Goal: Information Seeking & Learning: Learn about a topic

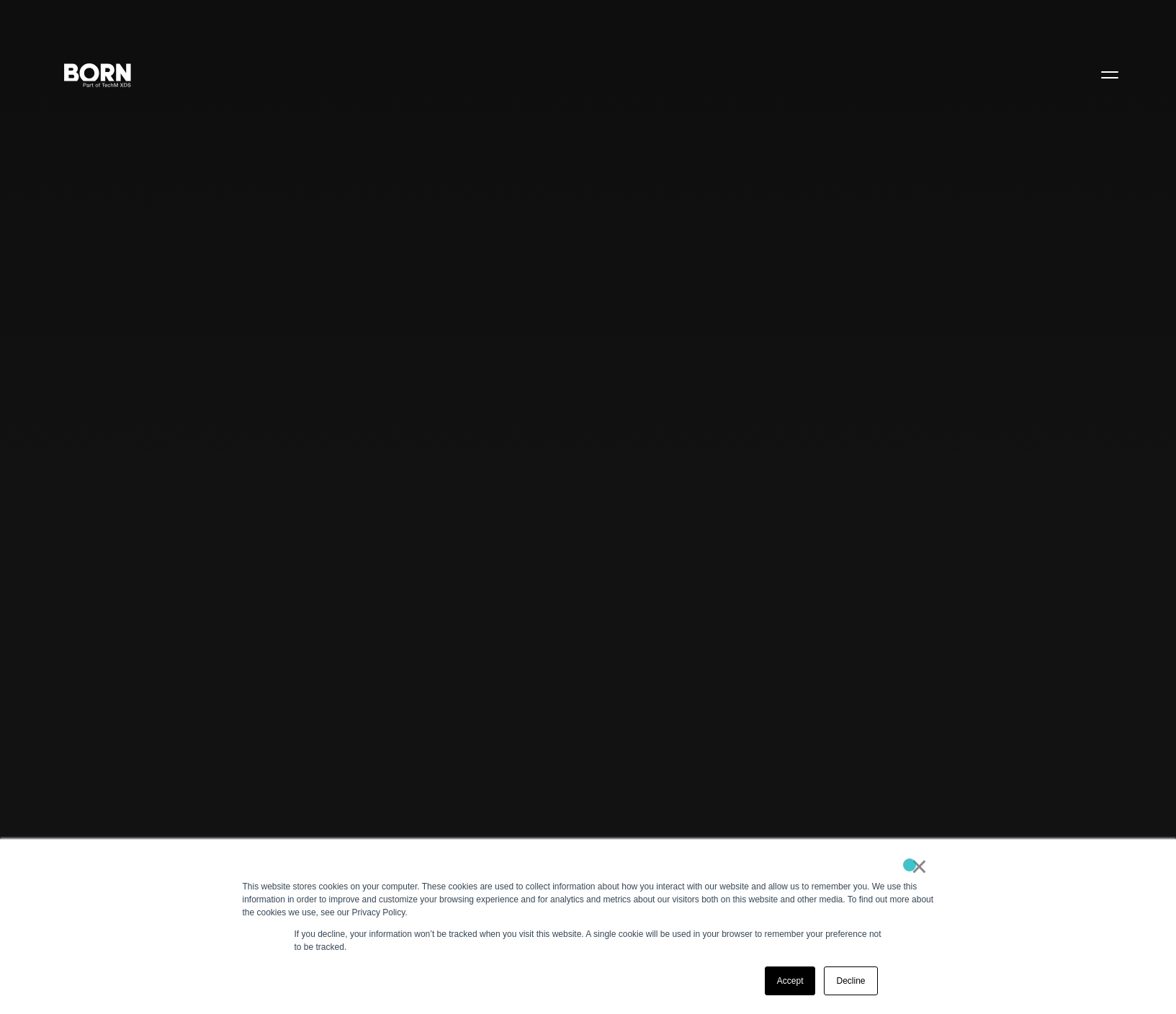
click at [910, 865] on div "×" at bounding box center [585, 869] width 685 height 20
click at [916, 871] on link "×" at bounding box center [920, 866] width 18 height 13
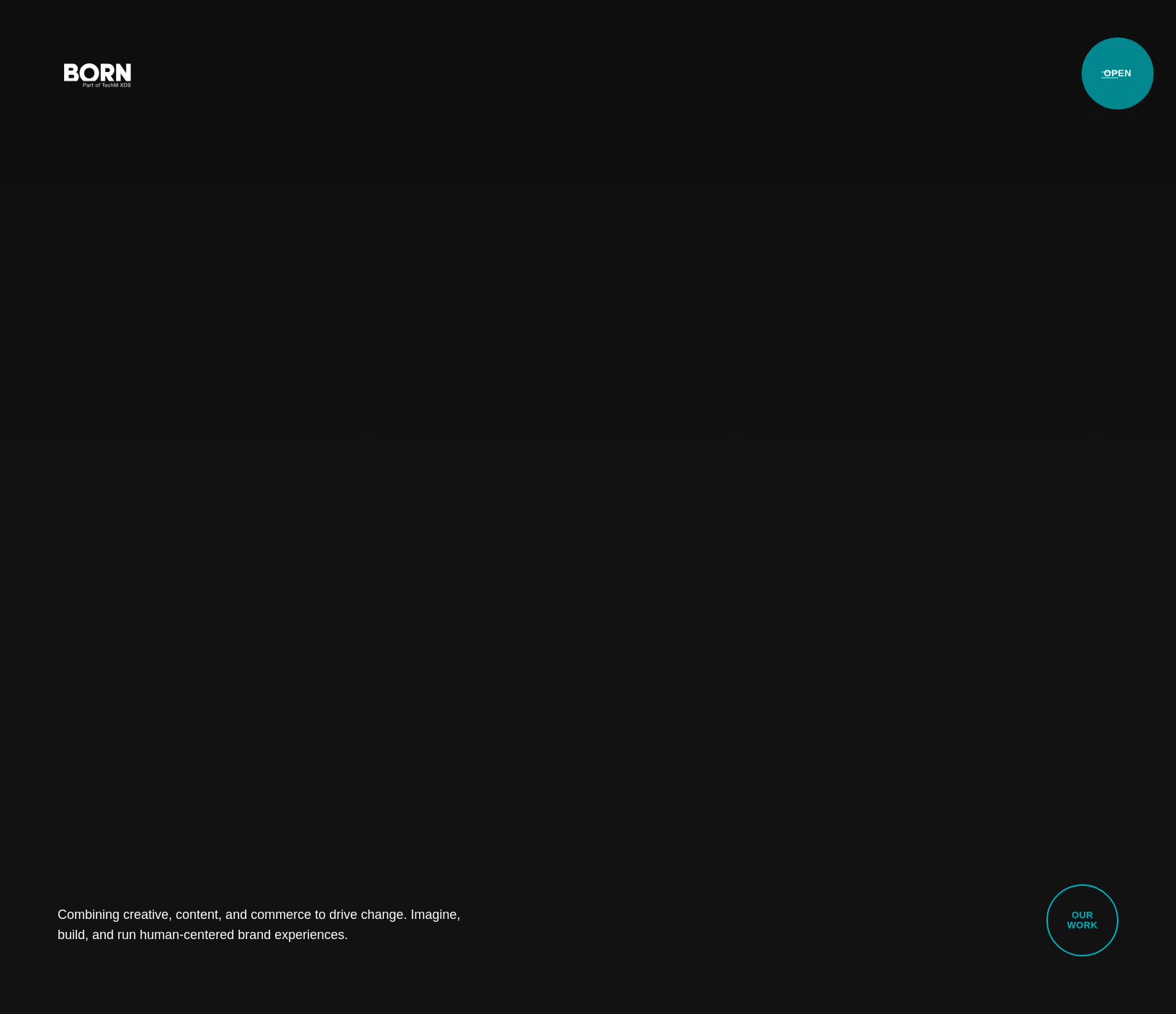
click at [1117, 74] on button "Primary Menu" at bounding box center [1109, 74] width 34 height 31
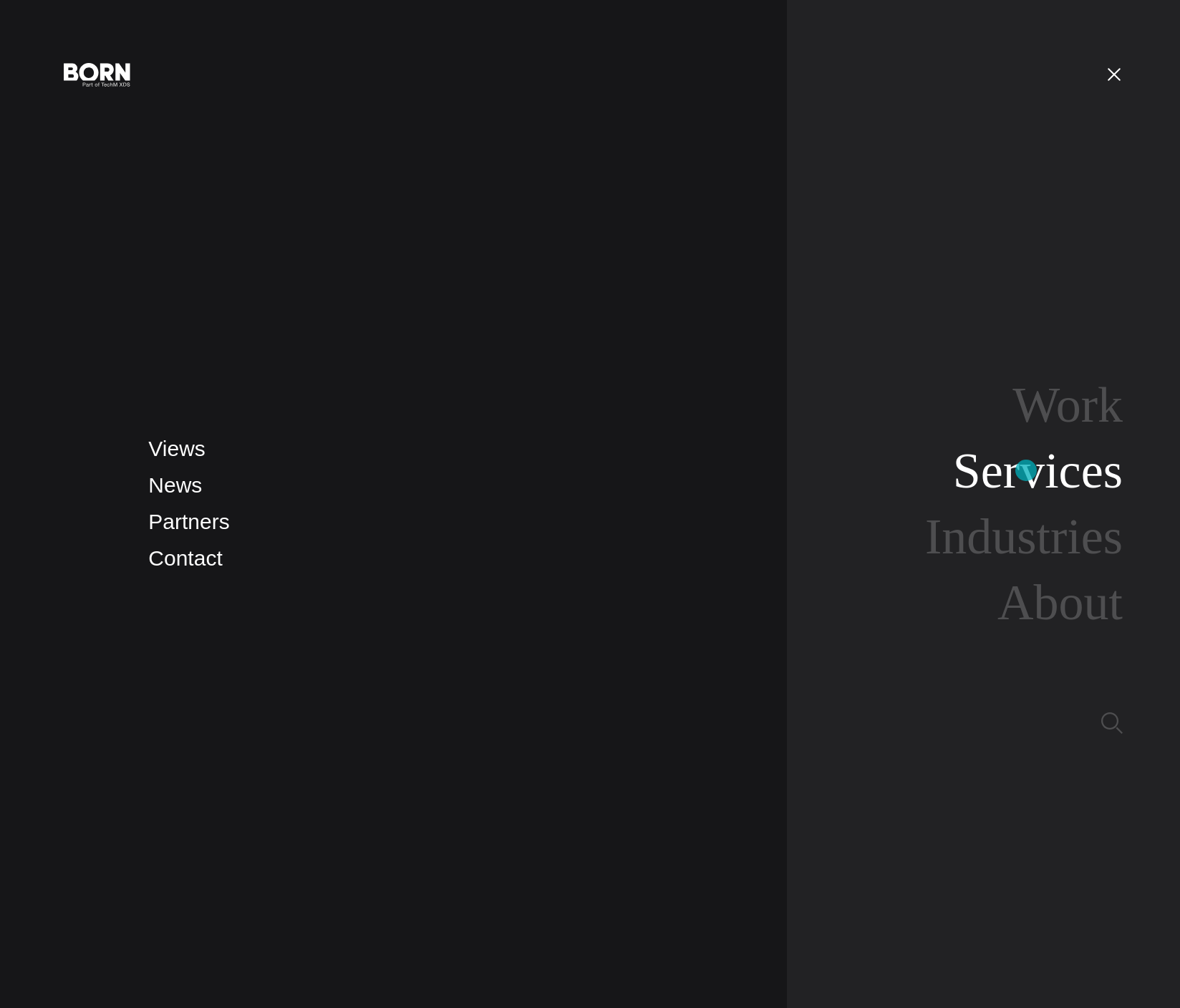
click at [1027, 470] on link "Services" at bounding box center [1038, 470] width 170 height 55
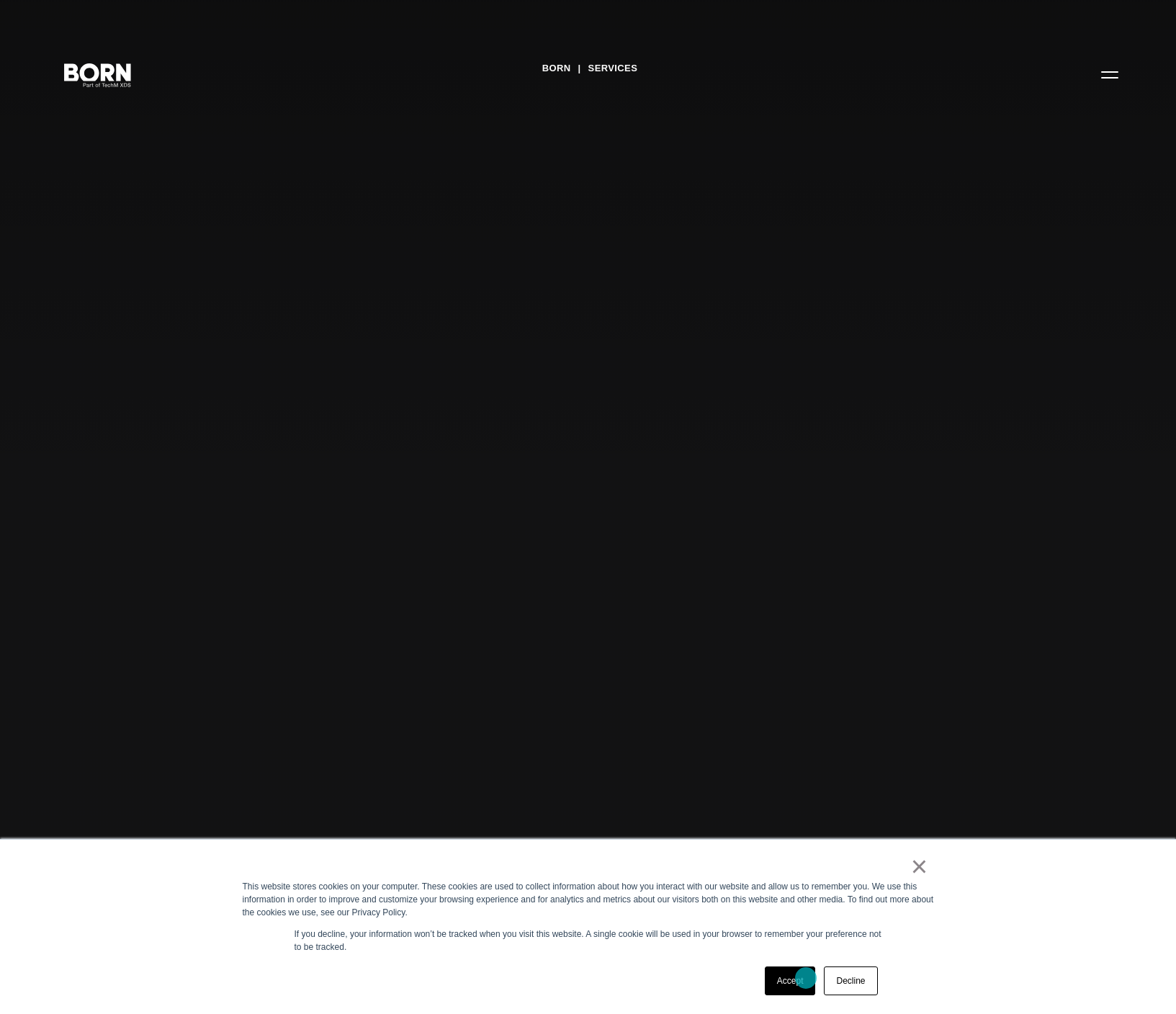
click at [804, 979] on link "Accept" at bounding box center [790, 981] width 51 height 29
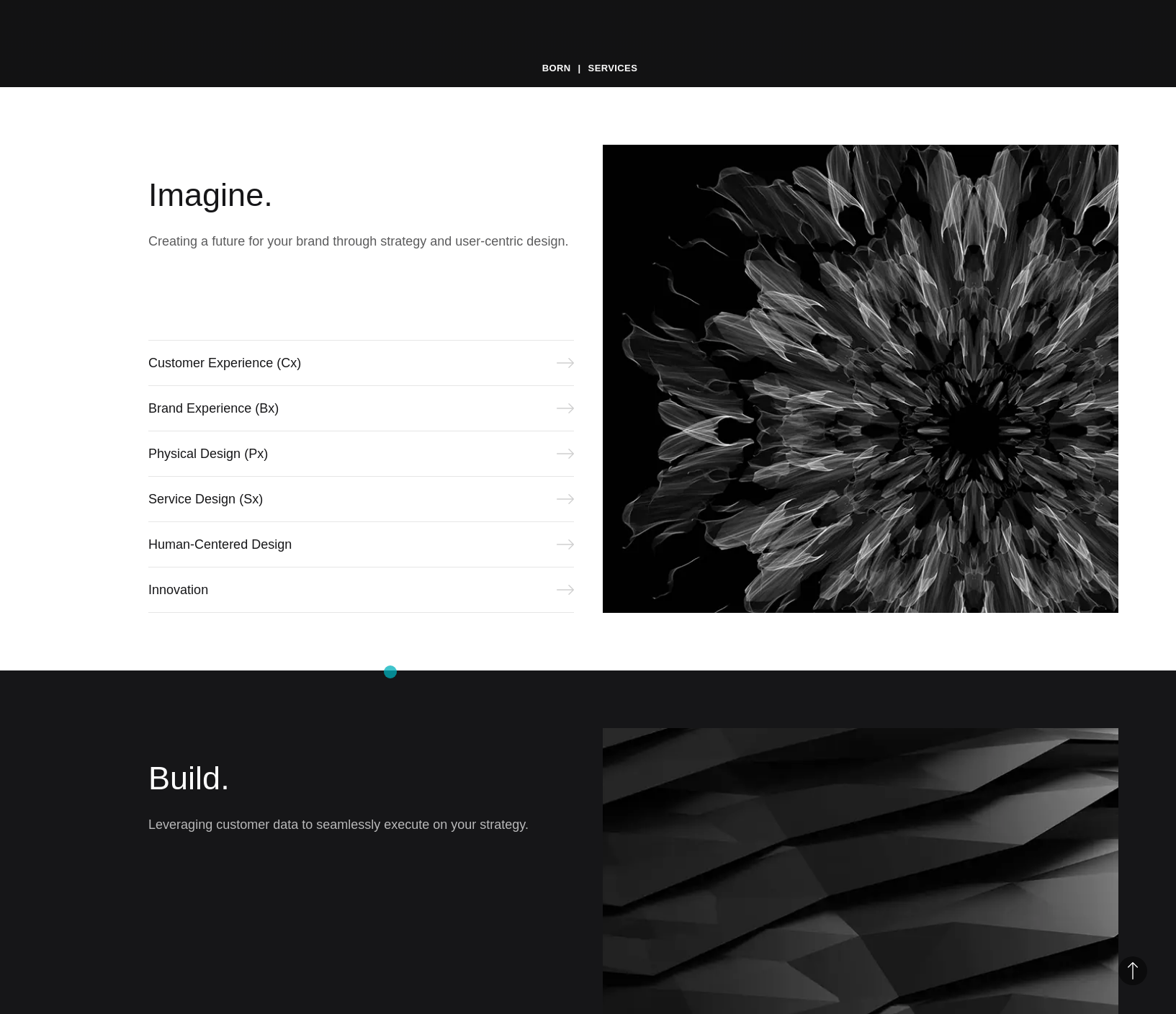
scroll to position [1001, 0]
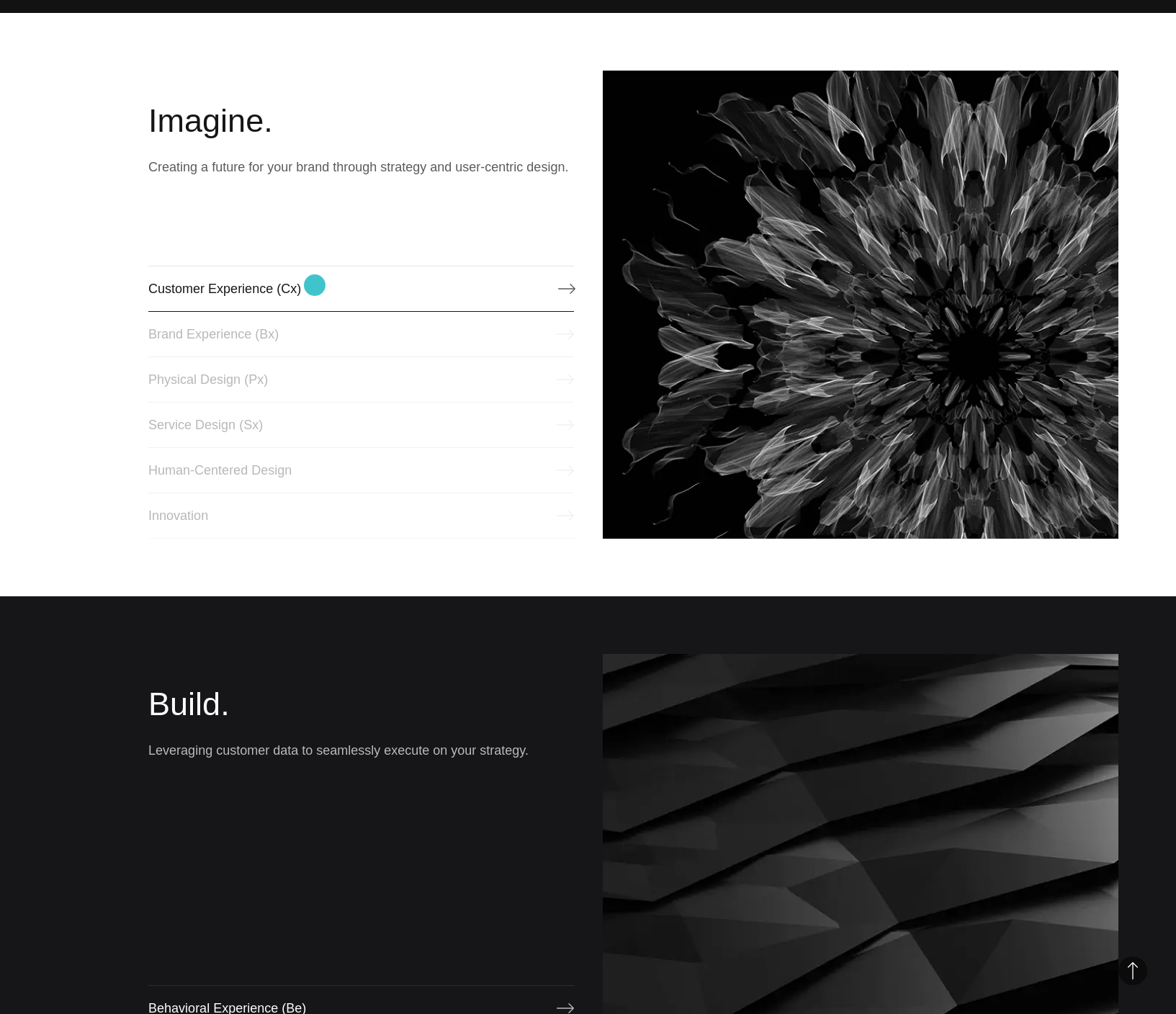
click at [315, 285] on link "Customer Experience (Cx)" at bounding box center [360, 288] width 425 height 46
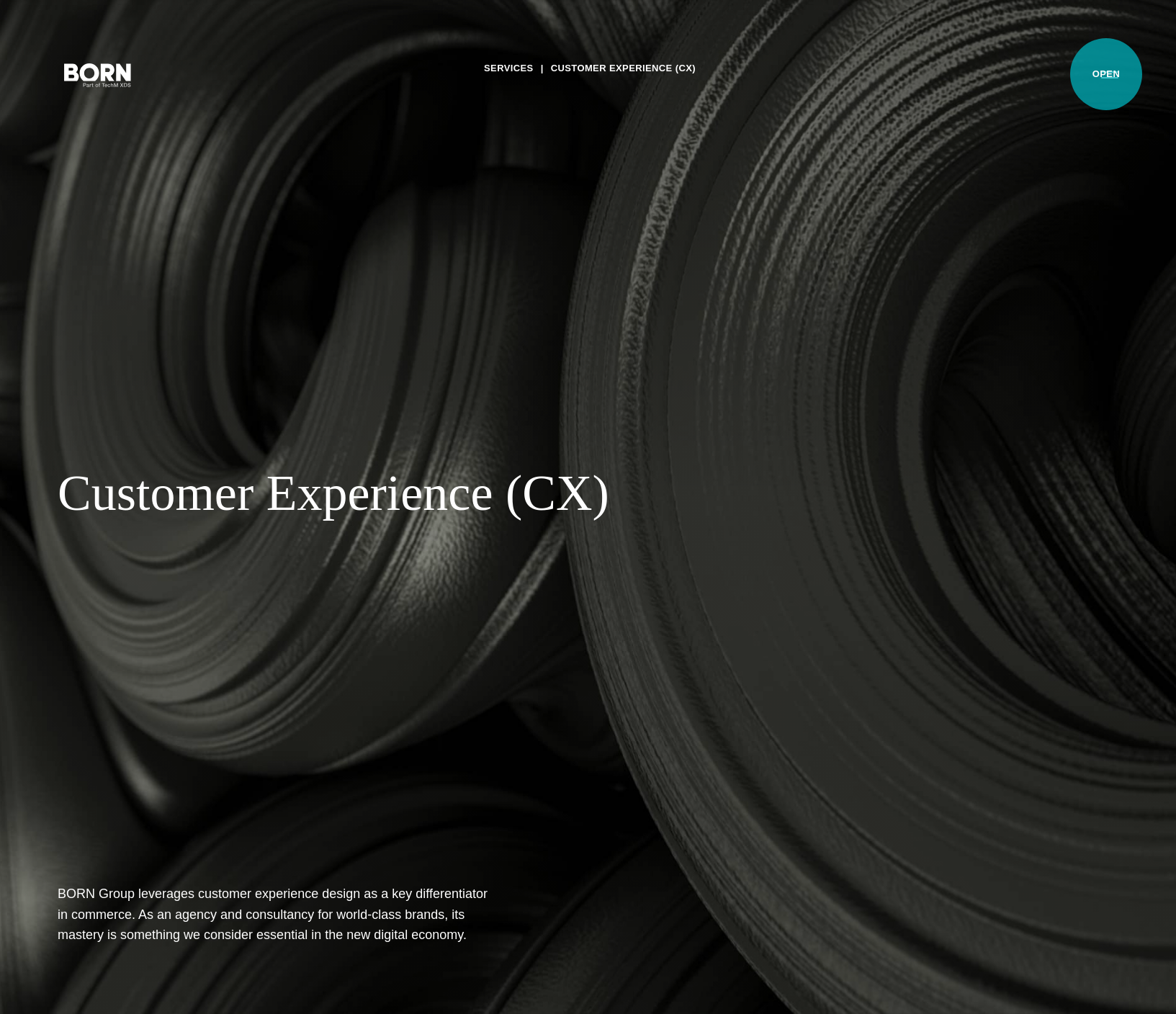
click at [1106, 74] on button "Primary Menu" at bounding box center [1109, 74] width 34 height 31
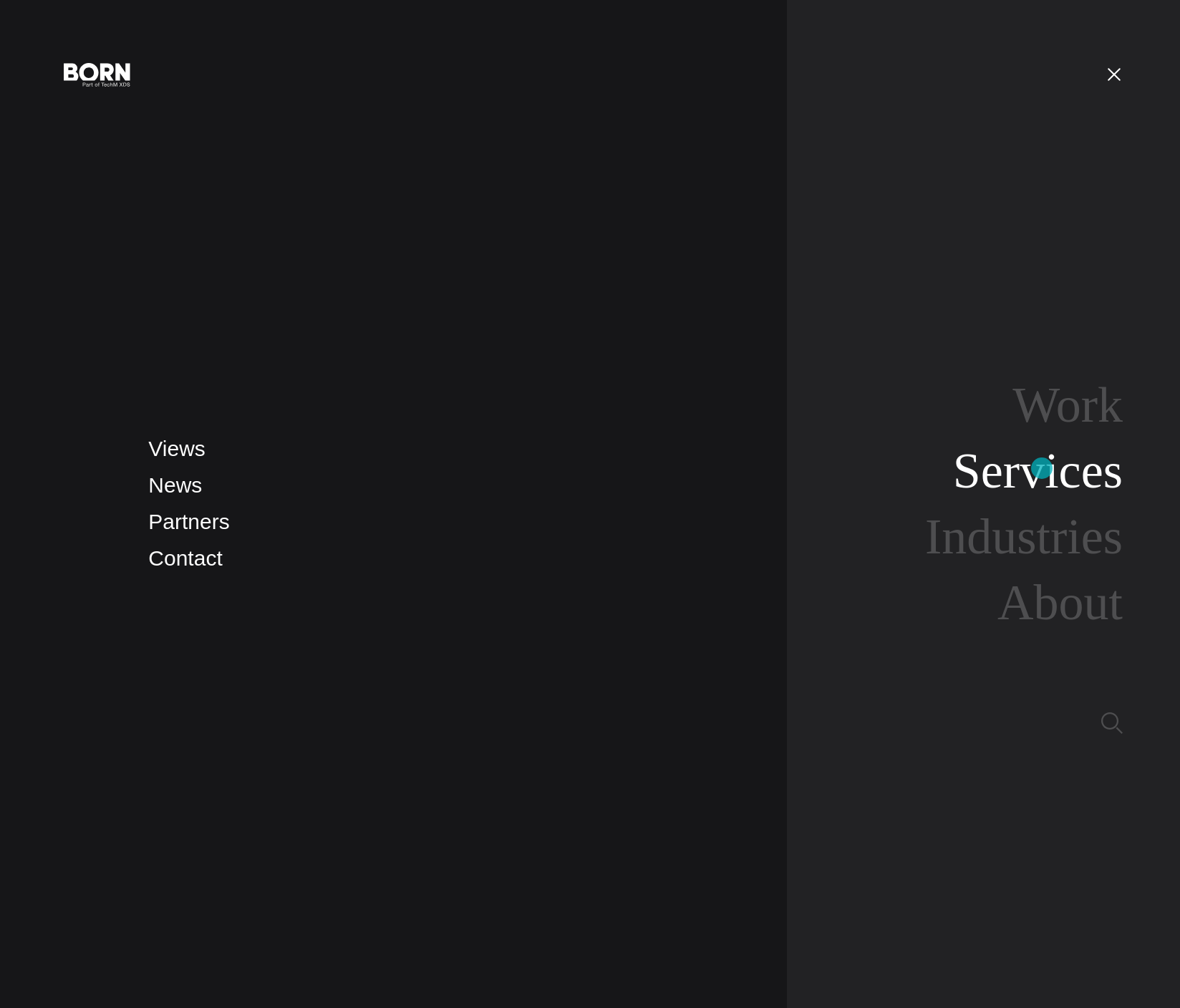
click at [1042, 468] on link "Services" at bounding box center [1038, 470] width 170 height 55
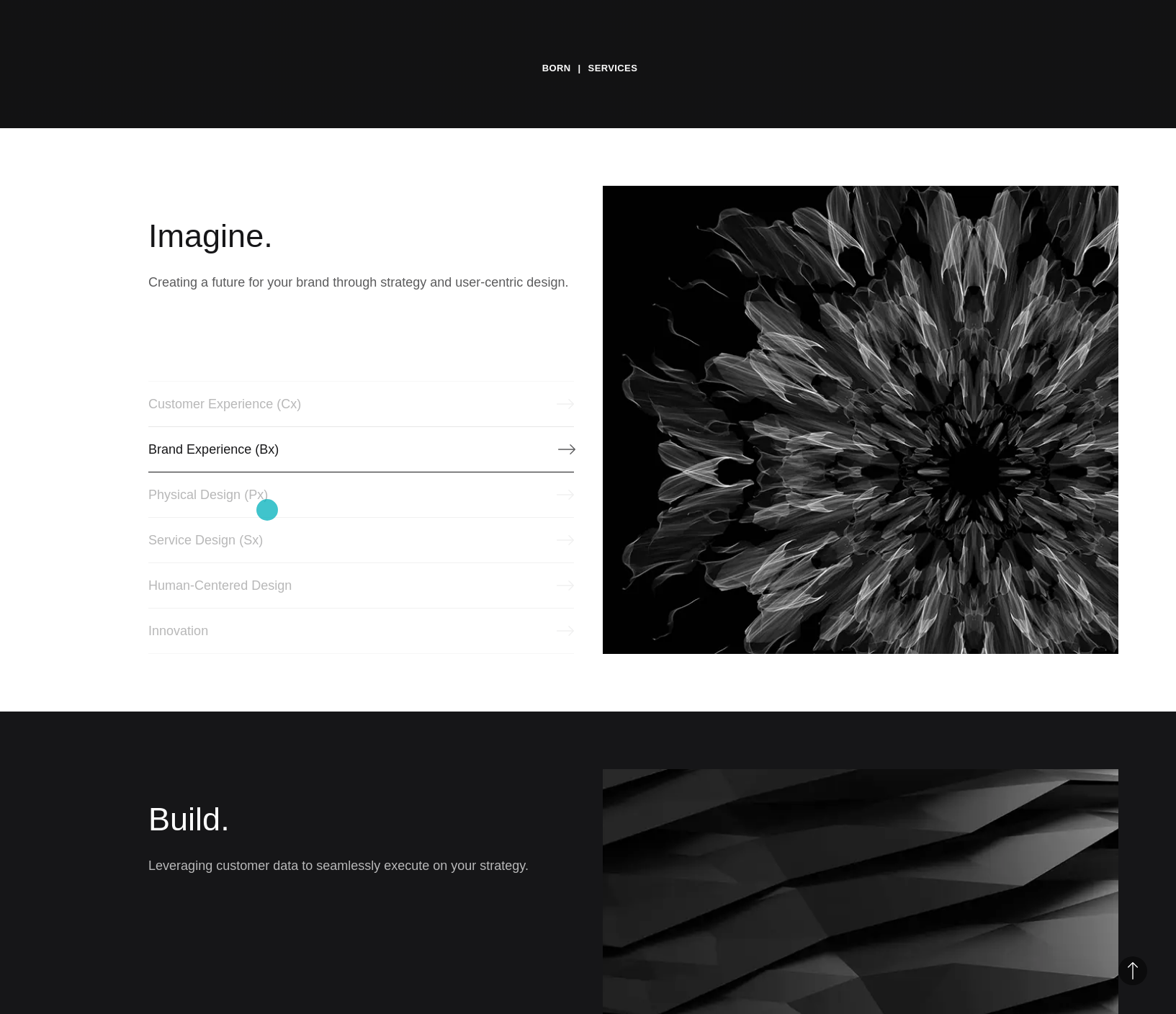
scroll to position [895, 0]
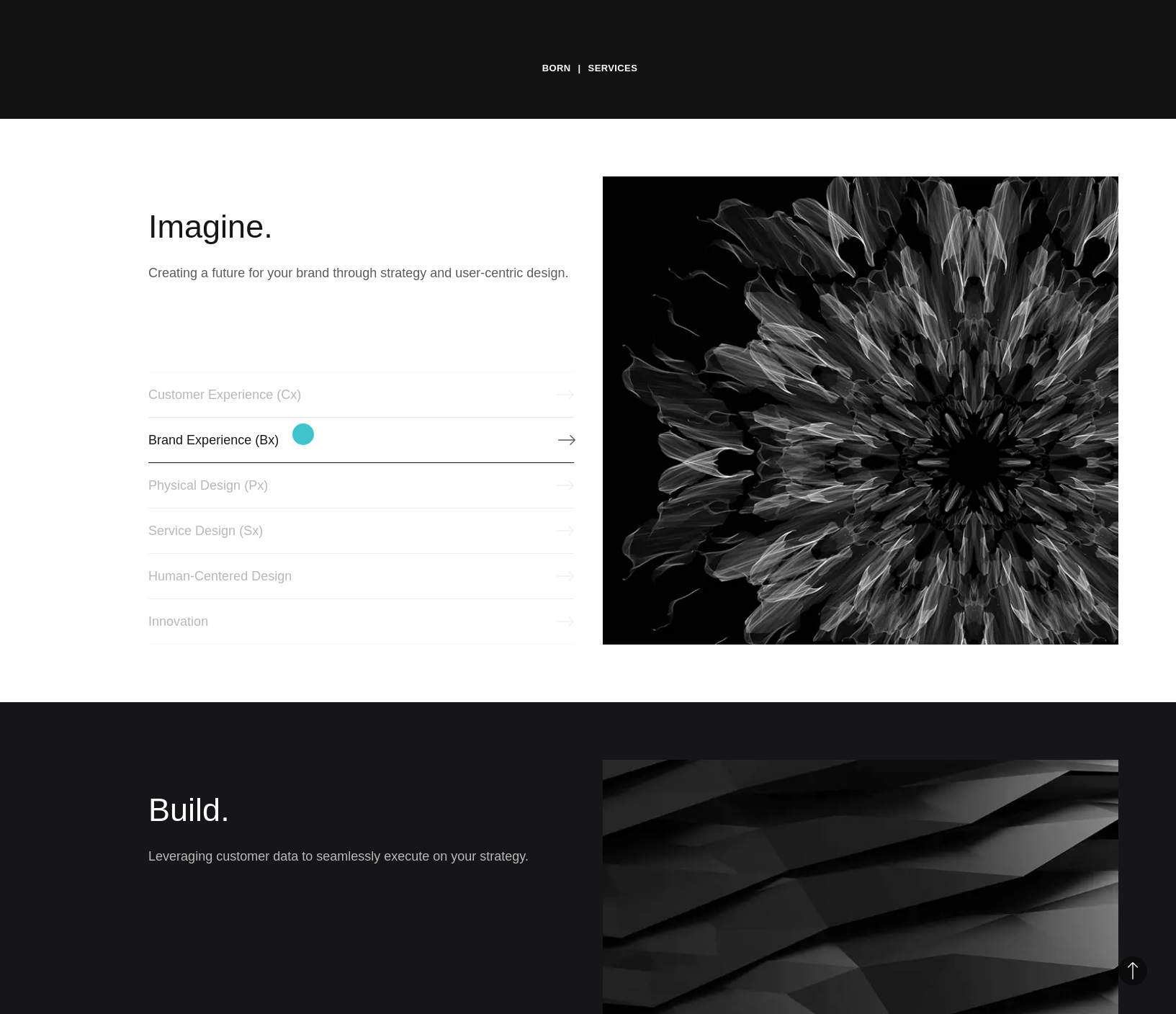
click at [303, 435] on link "Brand Experience (Bx)" at bounding box center [360, 440] width 425 height 46
